Goal: Information Seeking & Learning: Understand process/instructions

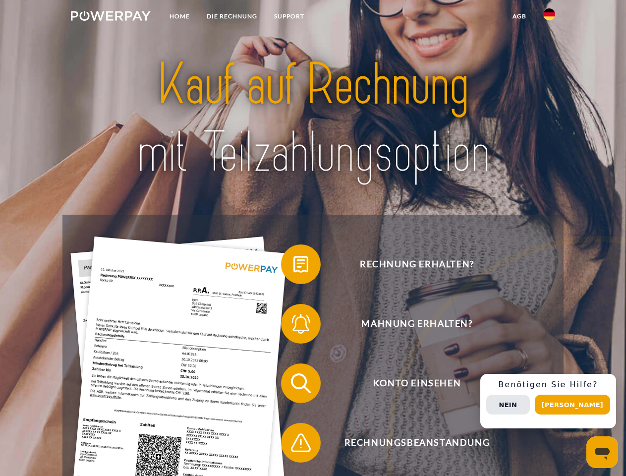
click at [111, 17] on img at bounding box center [111, 16] width 80 height 10
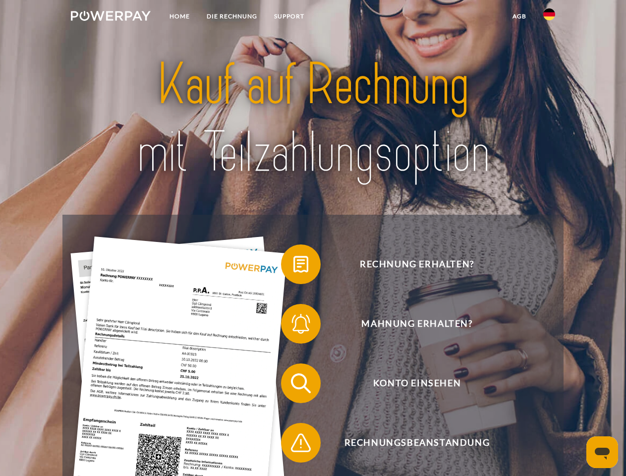
click at [550, 17] on img at bounding box center [550, 14] width 12 height 12
click at [519, 16] on link "agb" at bounding box center [519, 16] width 31 height 18
click at [294, 266] on span at bounding box center [286, 265] width 50 height 50
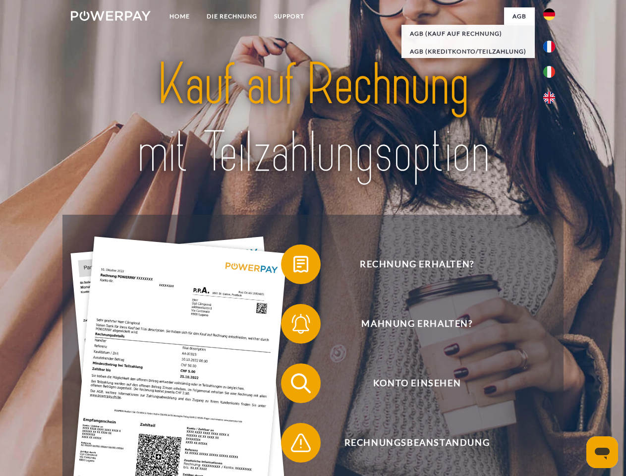
click at [294, 326] on span at bounding box center [286, 324] width 50 height 50
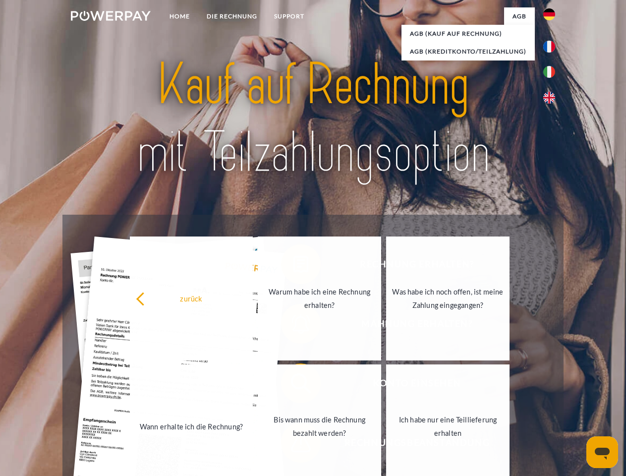
click at [294, 385] on link "Bis wann muss die Rechnung bezahlt werden?" at bounding box center [319, 427] width 123 height 124
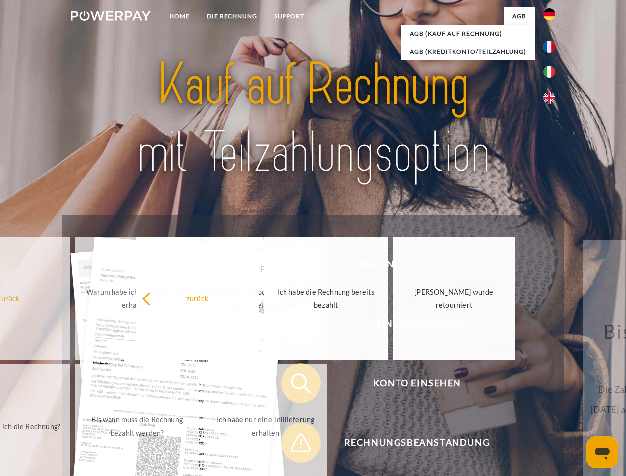
click at [294, 445] on span at bounding box center [286, 443] width 50 height 50
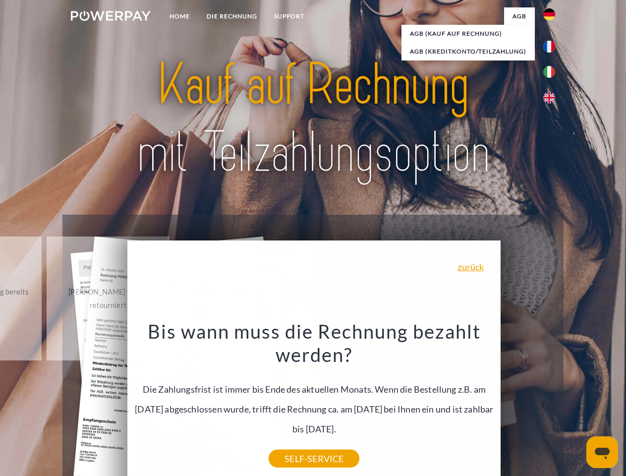
click at [552, 401] on div "Rechnung erhalten? Mahnung erhalten? Konto einsehen" at bounding box center [312, 413] width 501 height 397
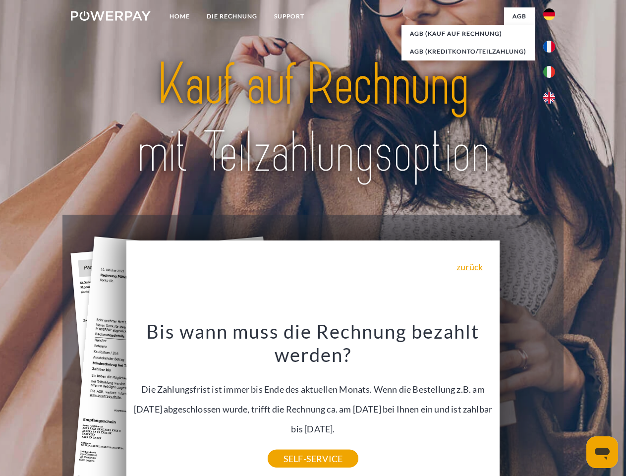
click at [528, 403] on span "Konto einsehen" at bounding box center [417, 384] width 243 height 40
click at [576, 405] on header "Home DIE RECHNUNG SUPPORT" at bounding box center [313, 342] width 626 height 685
